Goal: Transaction & Acquisition: Purchase product/service

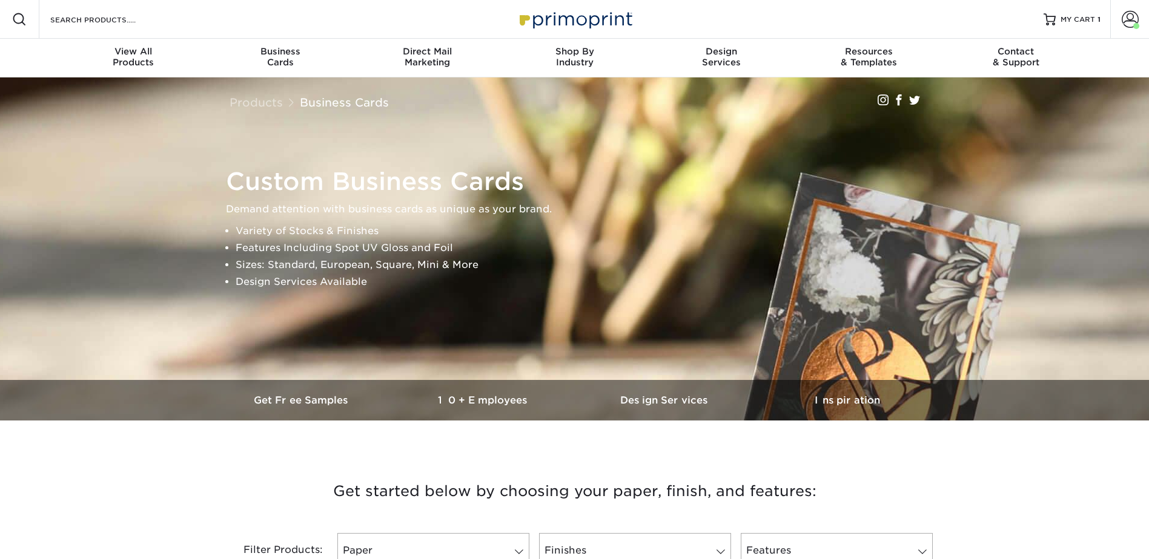
click at [93, 11] on div "Search Products" at bounding box center [103, 19] width 128 height 39
drag, startPoint x: 105, startPoint y: 25, endPoint x: 99, endPoint y: 16, distance: 10.9
click at [105, 25] on input "Search Products" at bounding box center [108, 19] width 118 height 15
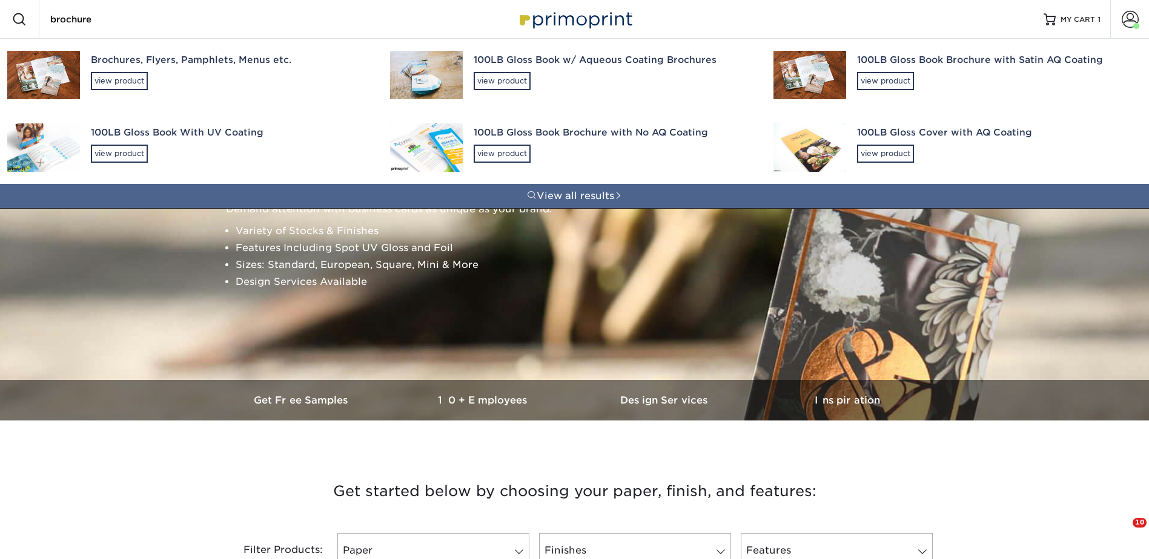
type input "brochure"
click at [96, 65] on div "Brochures, Flyers, Pamphlets, Menus etc." at bounding box center [229, 60] width 277 height 14
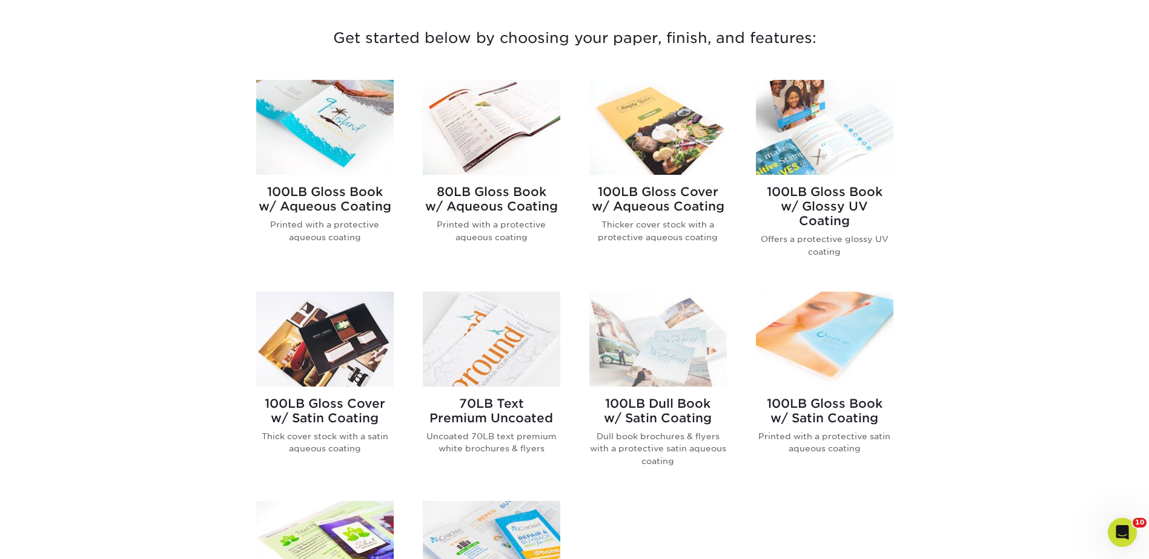
scroll to position [424, 0]
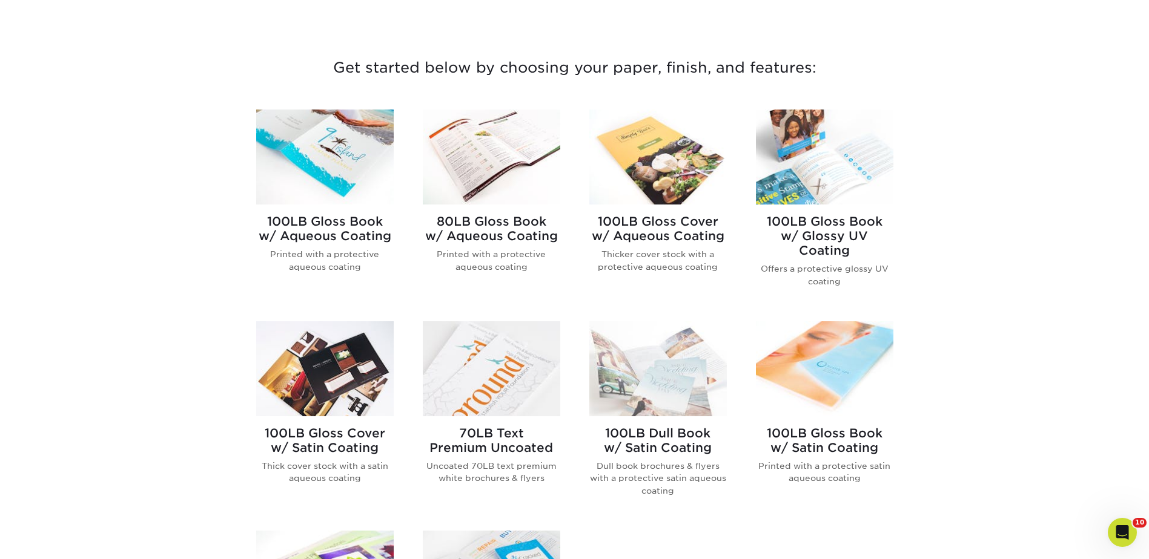
click at [977, 153] on div "Get started below by choosing your paper, finish, and features: Filtered Matche…" at bounding box center [574, 447] width 1149 height 842
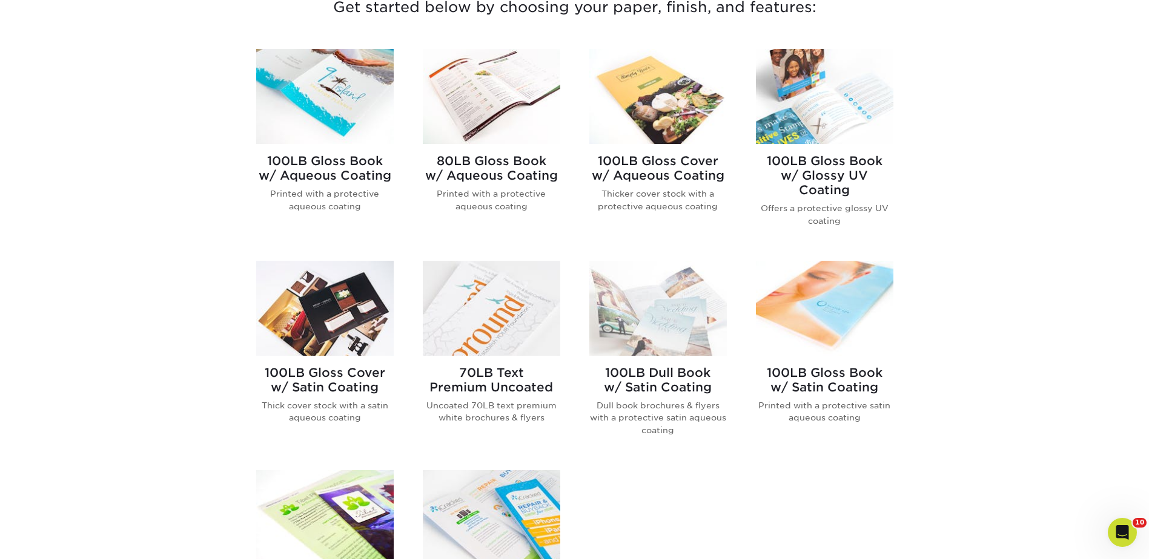
click at [353, 294] on img at bounding box center [324, 308] width 137 height 95
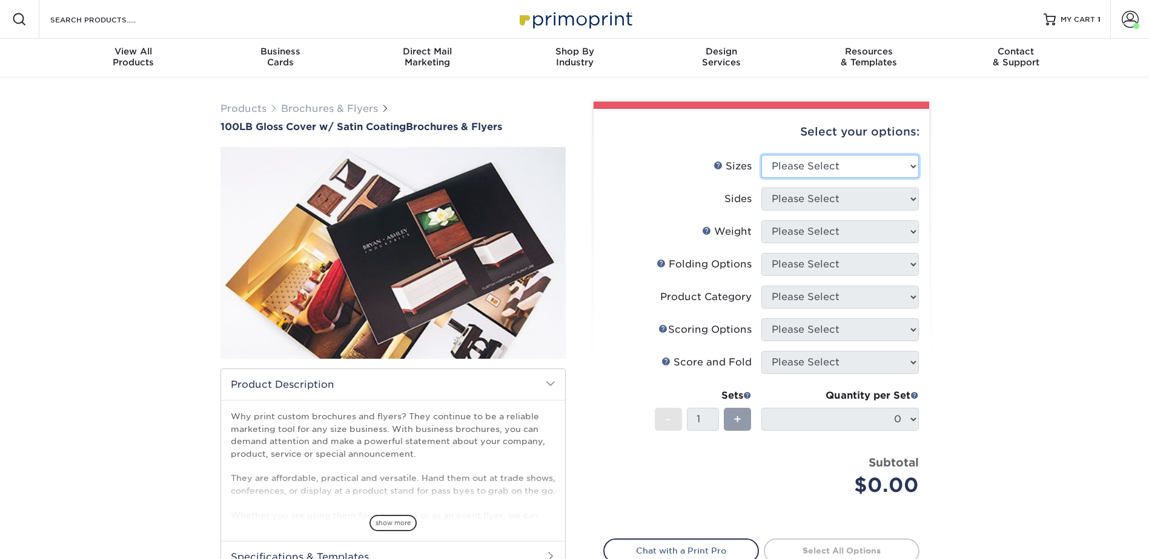
click at [774, 161] on select "Please Select 3.67" x 8.5" 4" x 8.5" 4" x 11" 4" x 12" 4.25" x 11" 5.5" x 8.5" …" at bounding box center [839, 166] width 157 height 23
select select "8.50x11.00"
click at [761, 155] on select "Please Select 3.67" x 8.5" 4" x 8.5" 4" x 11" 4" x 12" 4.25" x 11" 5.5" x 8.5" …" at bounding box center [839, 166] width 157 height 23
click at [792, 197] on select "Please Select Print Both Sides Print Front Only" at bounding box center [839, 199] width 157 height 23
select select "13abbda7-1d64-4f25-8bb2-c179b224825d"
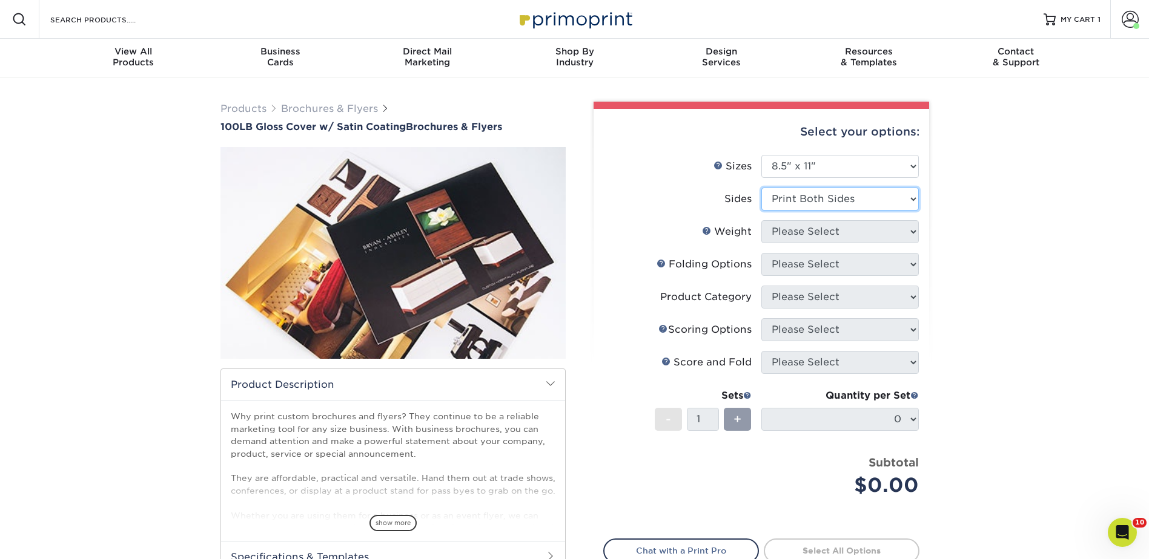
click at [761, 188] on select "Please Select Print Both Sides Print Front Only" at bounding box center [839, 199] width 157 height 23
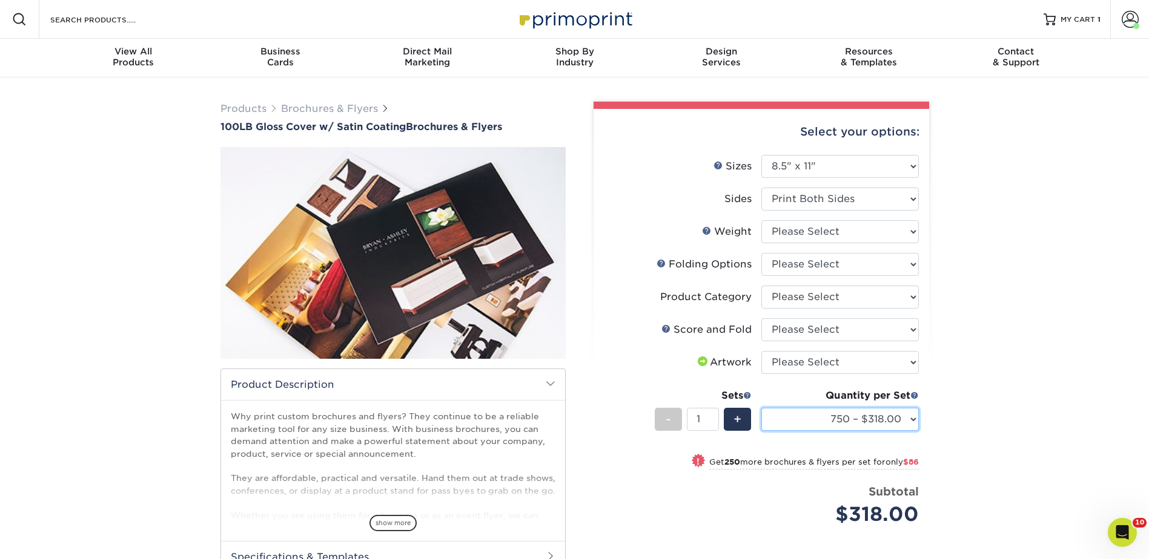
click at [822, 412] on select "750 – $318.00 1000 – $404.00 1500 – $443.00 2000 – $483.00 2500 – $604.00 3000 …" at bounding box center [839, 419] width 157 height 23
click at [761, 408] on select "750 – $318.00 1000 – $404.00 1500 – $443.00 2000 – $483.00 2500 – $604.00 3000 …" at bounding box center [839, 419] width 157 height 23
click at [1037, 188] on div "Products Brochures & Flyers 100LB Gloss Cover w/ Satin Coating Brochures & Flye…" at bounding box center [574, 394] width 1149 height 632
click at [817, 162] on select "Please Select 3.67" x 8.5" 4" x 8.5" 4" x 11" 4" x 12" 4.25" x 11" 5.5" x 8.5" …" at bounding box center [839, 166] width 157 height 23
select select "7.00x8.50"
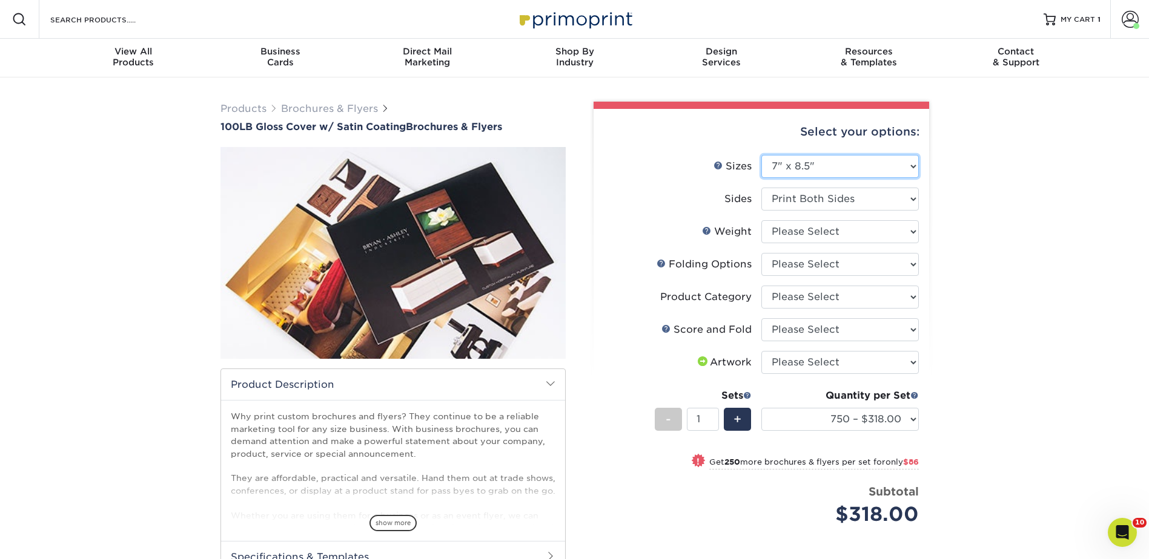
click at [761, 155] on select "Please Select 3.67" x 8.5" 4" x 8.5" 4" x 11" 4" x 12" 4.25" x 11" 5.5" x 8.5" …" at bounding box center [839, 166] width 157 height 23
select select "-1"
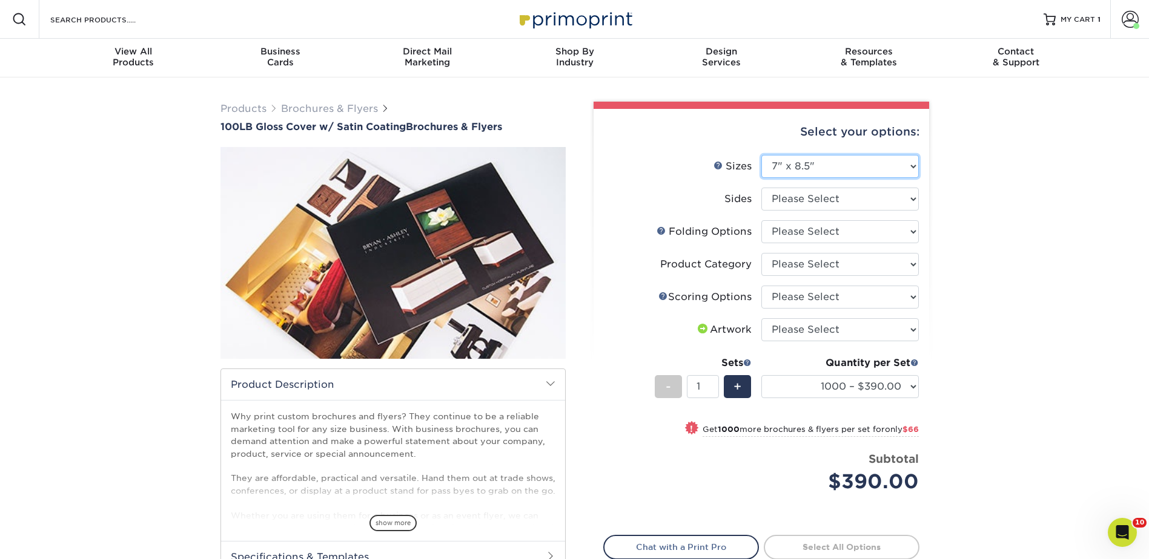
click at [791, 168] on select "Please Select 3.67" x 8.5" 4" x 8.5" 4" x 11" 4" x 12" 4.25" x 11" 5.5" x 8.5" …" at bounding box center [839, 166] width 157 height 23
click at [819, 161] on select "Please Select 3.67" x 8.5" 4" x 8.5" 4" x 11" 4" x 12" 4.25" x 11" 5.5" x 8.5" …" at bounding box center [839, 166] width 157 height 23
drag, startPoint x: 811, startPoint y: 162, endPoint x: 812, endPoint y: 169, distance: 6.8
click at [811, 162] on select "Please Select 3.67" x 8.5" 4" x 8.5" 4" x 11" 4" x 12" 4.25" x 11" 5.5" x 8.5" …" at bounding box center [839, 166] width 157 height 23
select select "8.50x11.00"
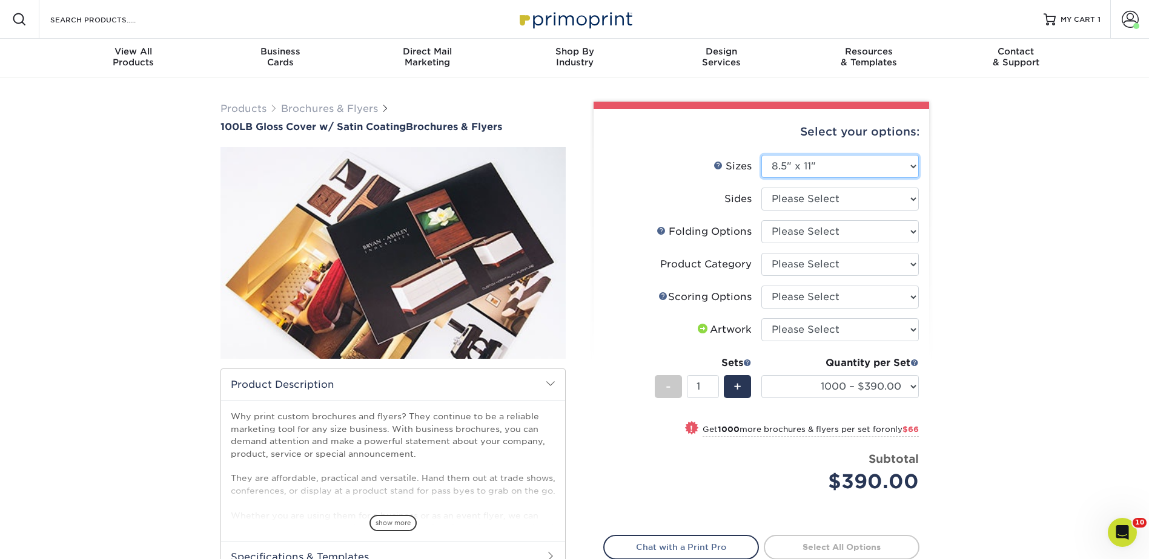
click at [761, 155] on select "Please Select 3.67" x 8.5" 4" x 8.5" 4" x 11" 4" x 12" 4.25" x 11" 5.5" x 8.5" …" at bounding box center [839, 166] width 157 height 23
select select
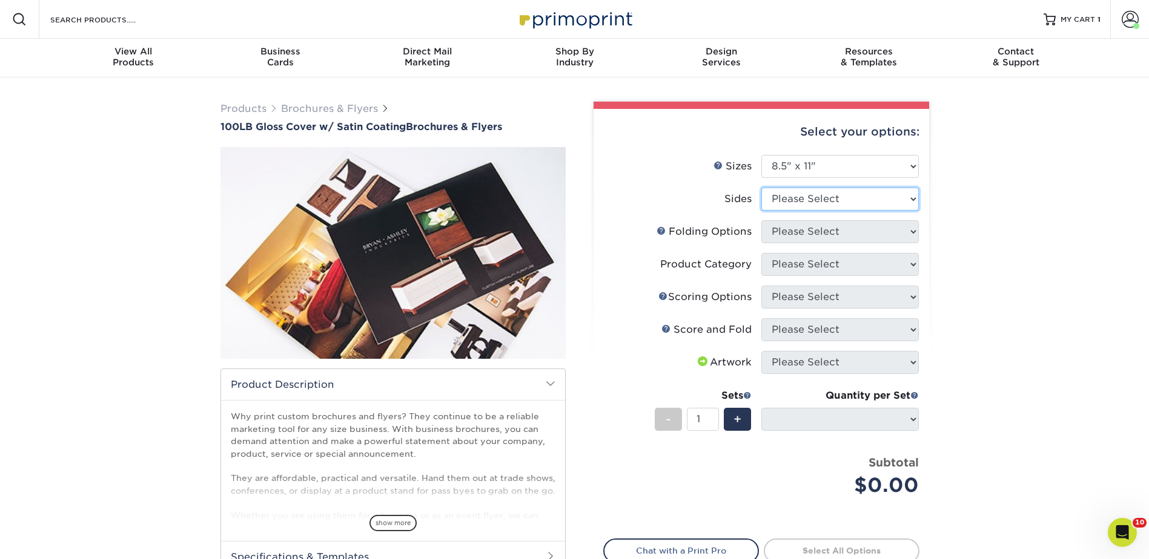
click at [783, 199] on select "Please Select Print Both Sides Print Front Only" at bounding box center [839, 199] width 157 height 23
select select "13abbda7-1d64-4f25-8bb2-c179b224825d"
click at [761, 188] on select "Please Select Print Both Sides Print Front Only" at bounding box center [839, 199] width 157 height 23
select select "-1"
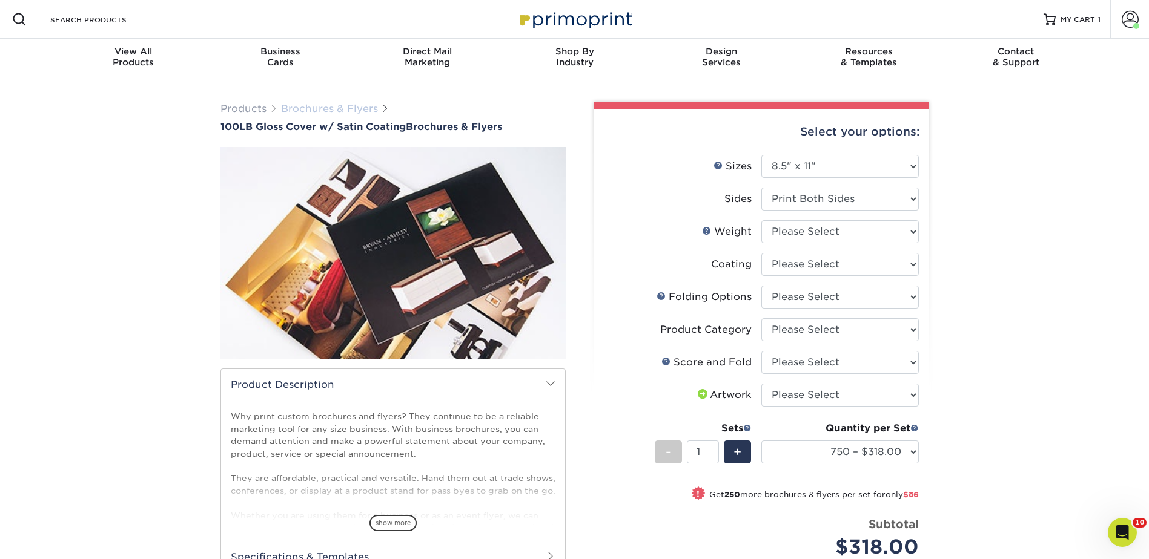
click at [307, 104] on link "Brochures & Flyers" at bounding box center [329, 109] width 97 height 12
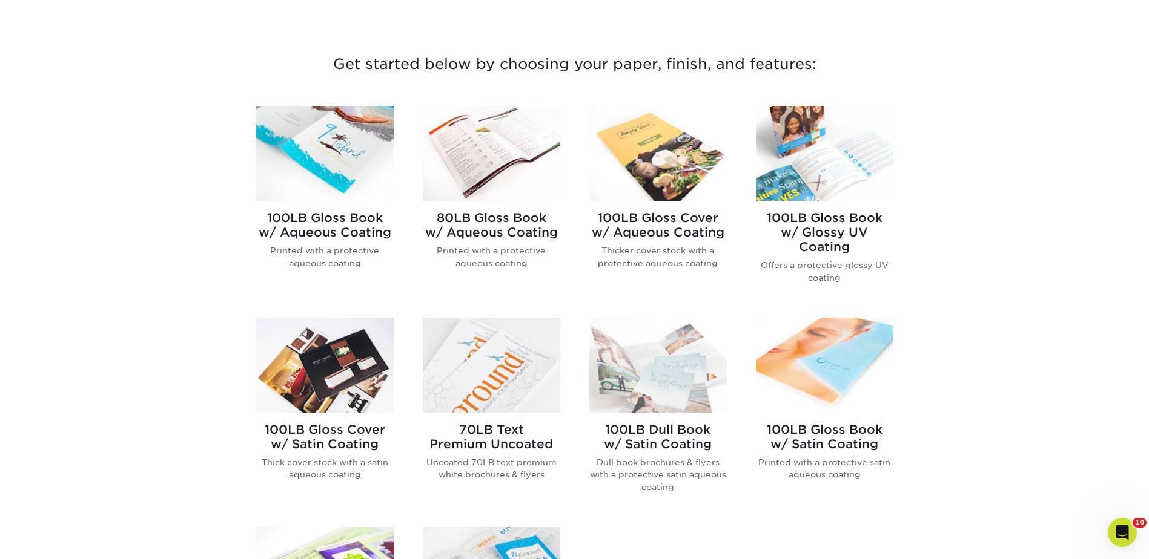
scroll to position [424, 0]
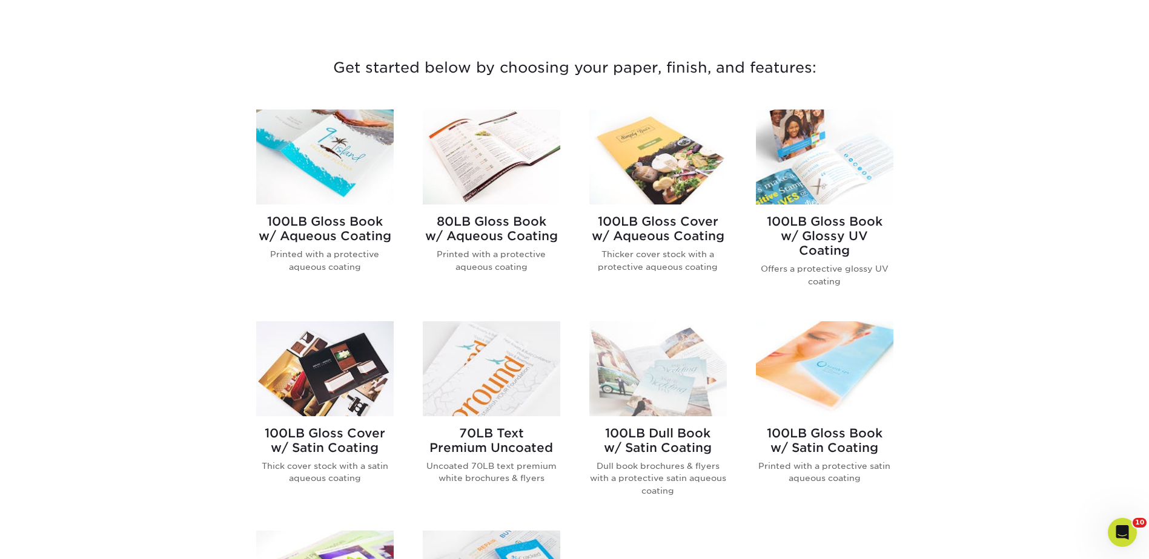
click at [645, 156] on img at bounding box center [657, 157] width 137 height 95
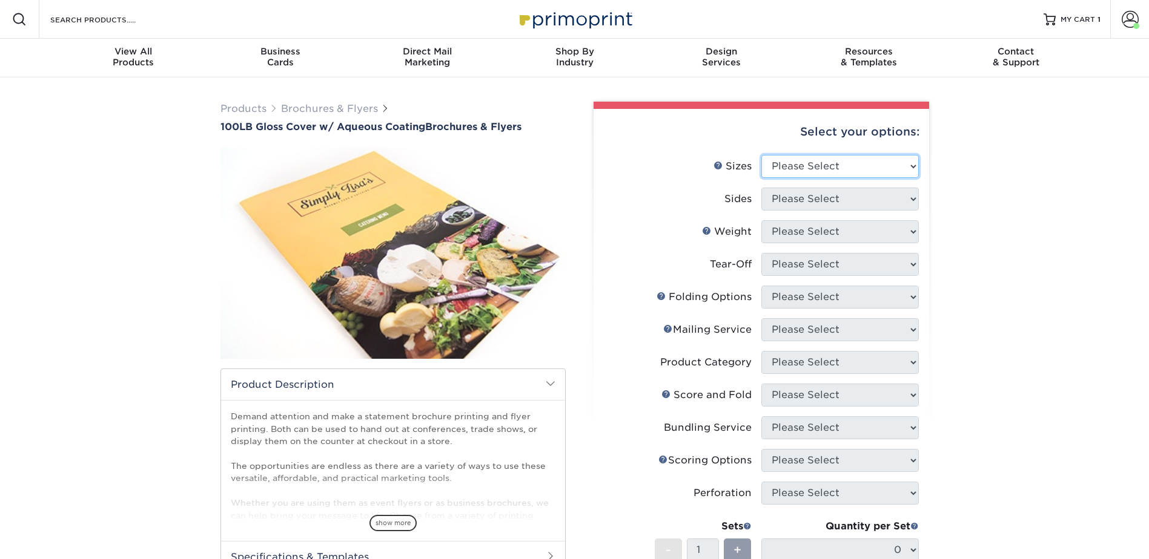
click at [794, 155] on select "Please Select 3.5" x 8.5" 3.5" x 11" 3.67" x 8.5" 4" x 8.5" 4" x 11" 4" x 12" 4…" at bounding box center [839, 166] width 157 height 23
select select "8.50x11.00"
click at [761, 155] on select "Please Select 3.5" x 8.5" 3.5" x 11" 3.67" x 8.5" 4" x 8.5" 4" x 11" 4" x 12" 4…" at bounding box center [839, 166] width 157 height 23
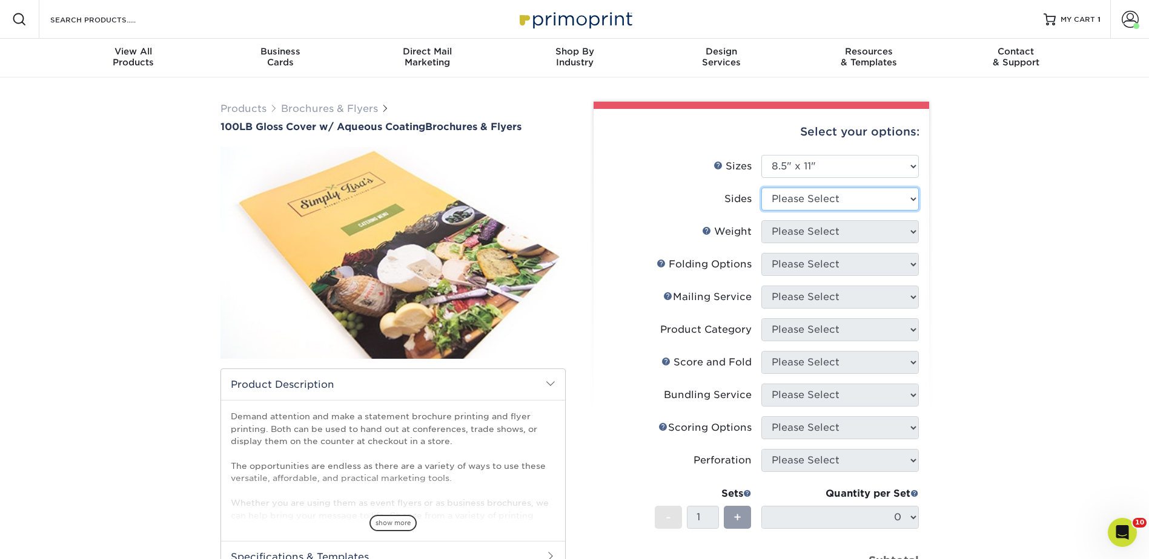
click at [801, 196] on select "Please Select Print Both Sides Print Front Only" at bounding box center [839, 199] width 157 height 23
select select "13abbda7-1d64-4f25-8bb2-c179b224825d"
click at [761, 188] on select "Please Select Print Both Sides Print Front Only" at bounding box center [839, 199] width 157 height 23
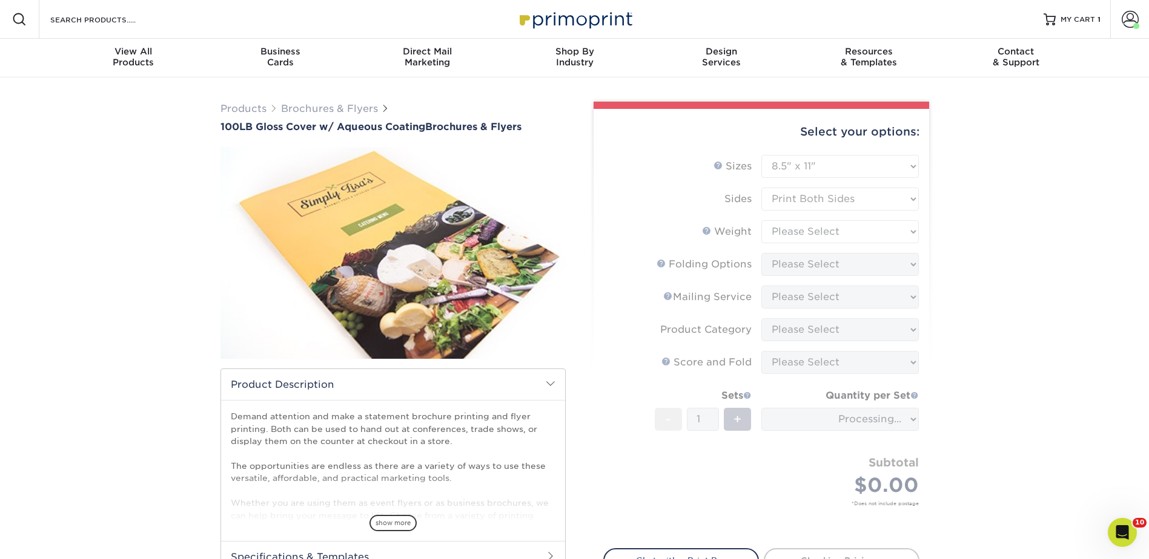
click at [797, 226] on form "Sizes Help Sizes Please Select 3.5" x 8.5" 3.5" x 11" 3.67" x 8.5" 4" x 8.5" 4"…" at bounding box center [761, 345] width 316 height 380
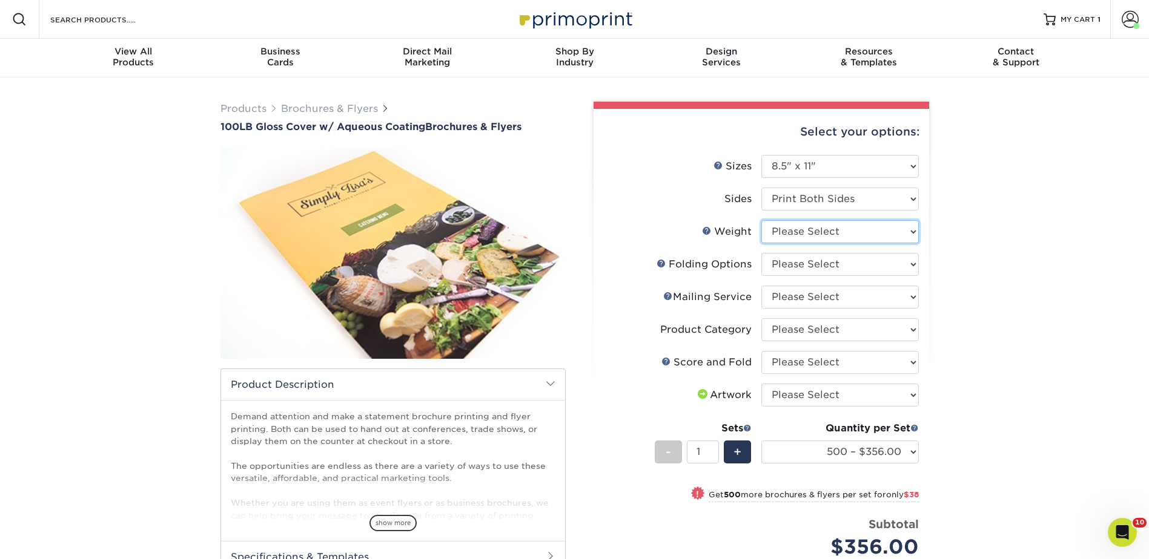
drag, startPoint x: 797, startPoint y: 227, endPoint x: 800, endPoint y: 240, distance: 13.1
click at [797, 227] on select "Please Select 100LB" at bounding box center [839, 231] width 157 height 23
select select "100LB"
click at [761, 220] on select "Please Select 100LB" at bounding box center [839, 231] width 157 height 23
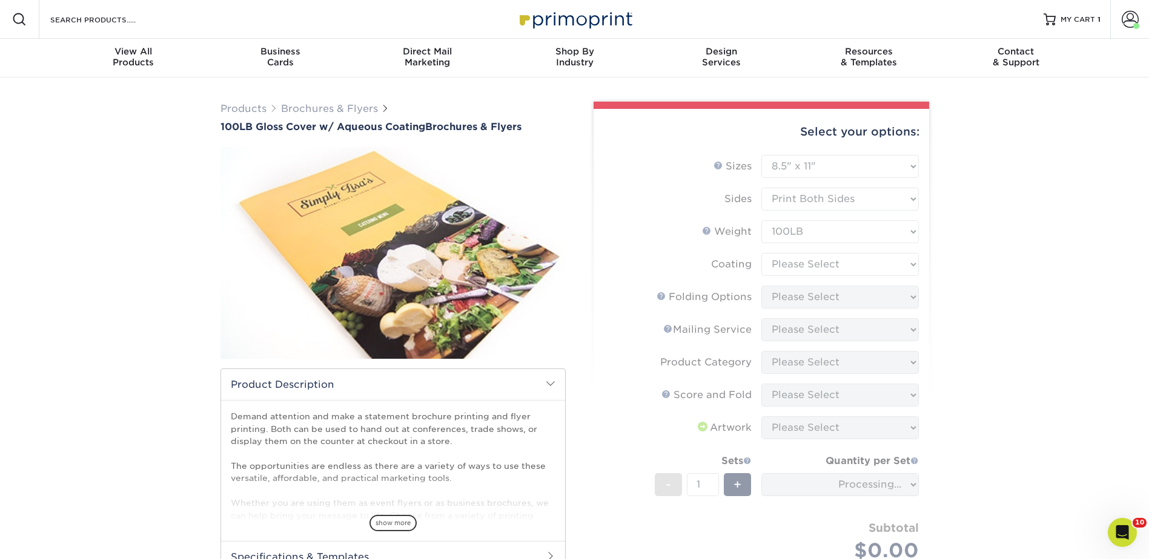
click at [782, 260] on form "Sizes Help Sizes Please Select 3.5" x 8.5" 3.5" x 11" 3.67" x 8.5" 4" x 8.5" 4"…" at bounding box center [761, 377] width 316 height 445
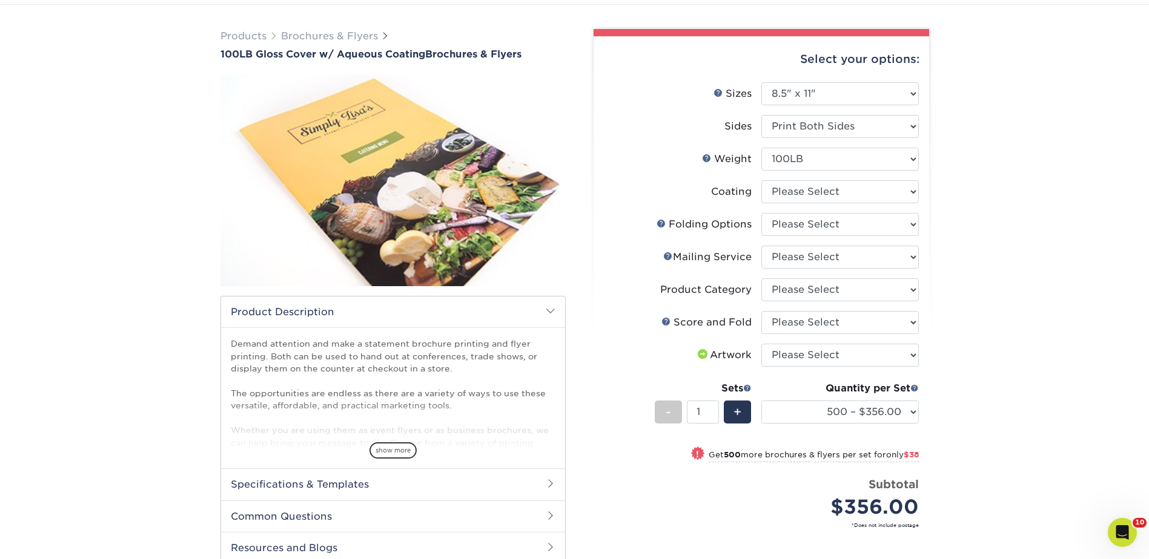
scroll to position [61, 0]
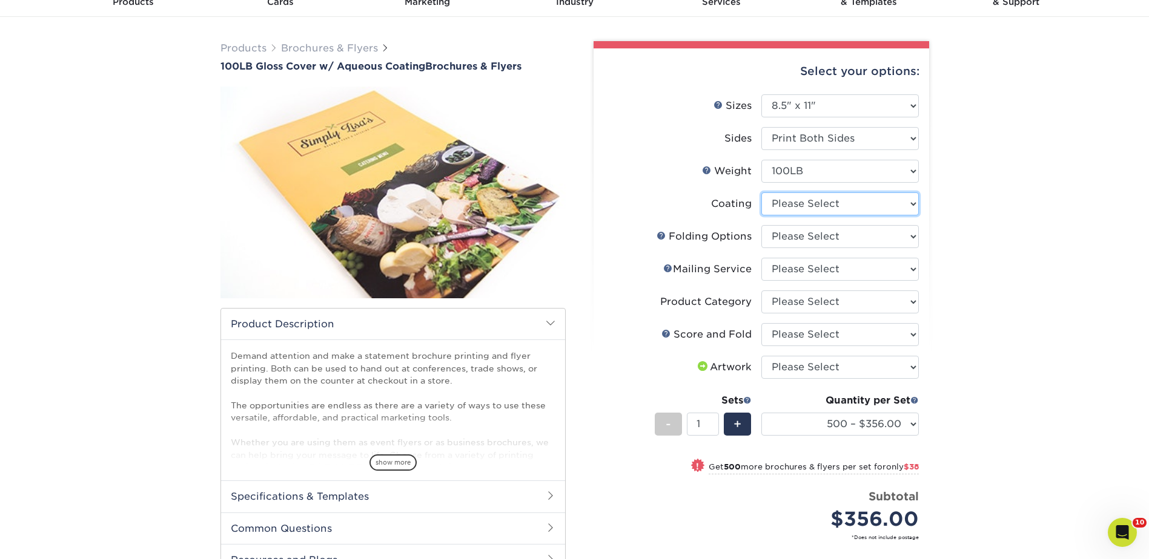
click at [801, 199] on select at bounding box center [839, 204] width 157 height 23
select select "d41dab50-ff65-4f4f-bb17-2afe4d36ae33"
click at [761, 193] on select at bounding box center [839, 204] width 157 height 23
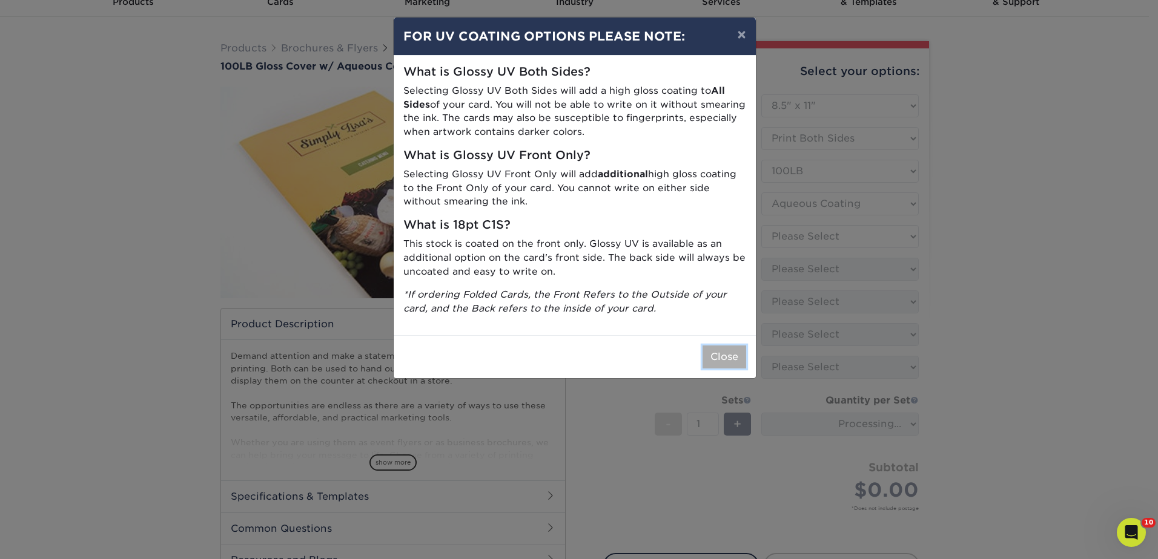
click at [711, 361] on button "Close" at bounding box center [724, 357] width 44 height 23
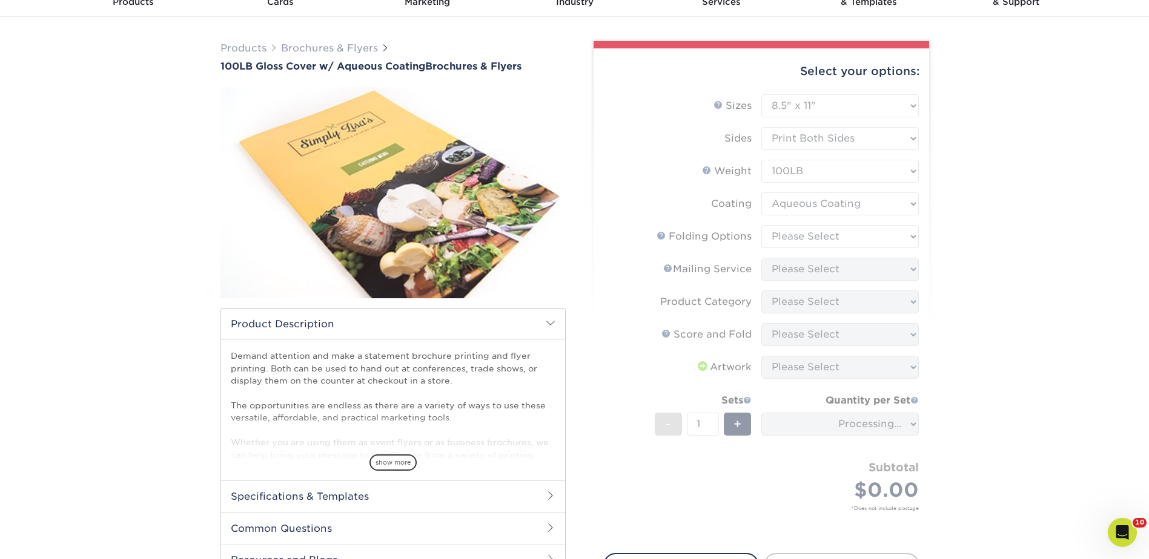
click at [787, 231] on form "Sizes Help Sizes Please Select 3.5" x 8.5" 3.5" x 11" 3.67" x 8.5" 4" x 8.5" 4"…" at bounding box center [761, 316] width 316 height 445
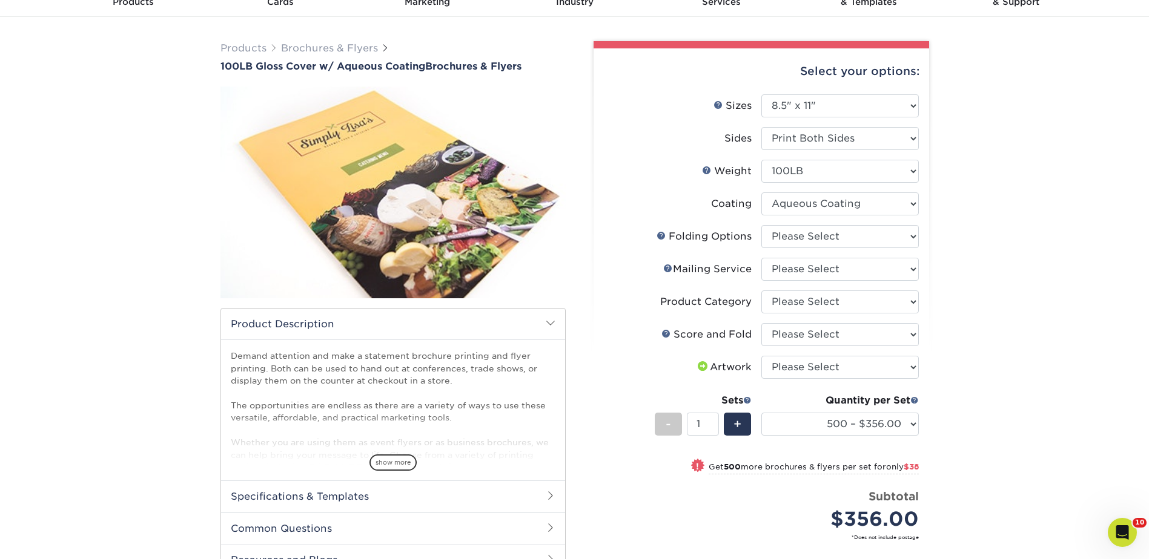
click at [530, 112] on img at bounding box center [392, 192] width 345 height 239
click at [90, 75] on div "Products Brochures & Flyers 100LB Gloss Cover w/ Aqueous Coating Brochures & Fl…" at bounding box center [574, 370] width 1149 height 707
